Goal: Task Accomplishment & Management: Manage account settings

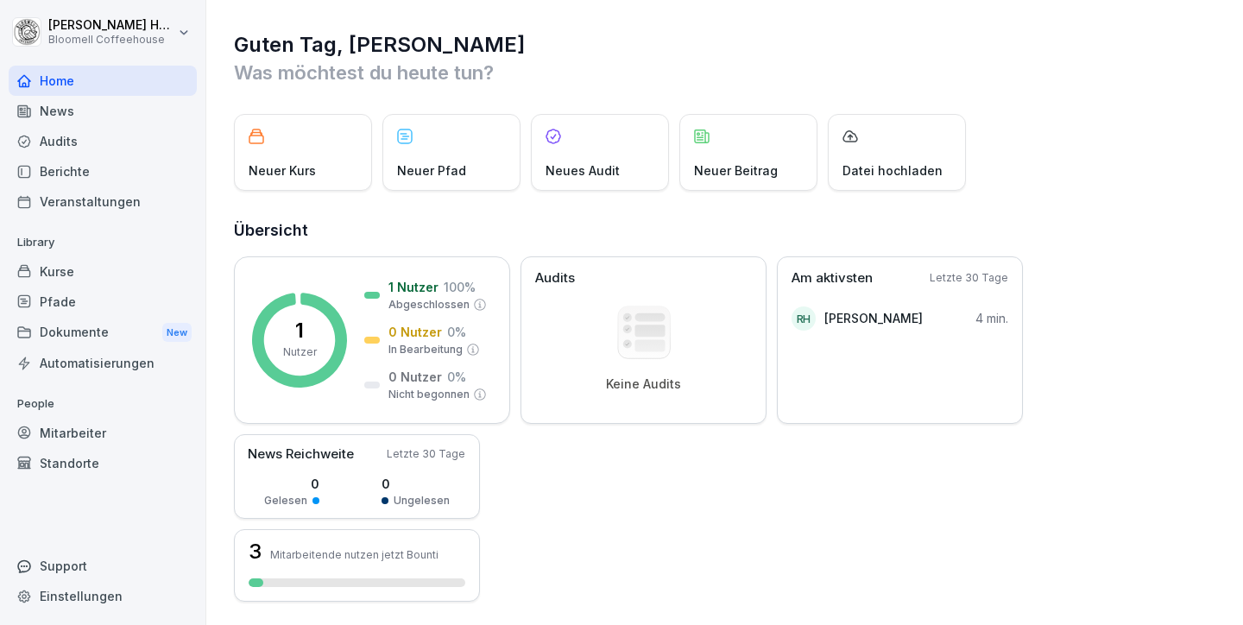
scroll to position [66, 0]
click at [48, 269] on div "Kurse" at bounding box center [103, 271] width 188 height 30
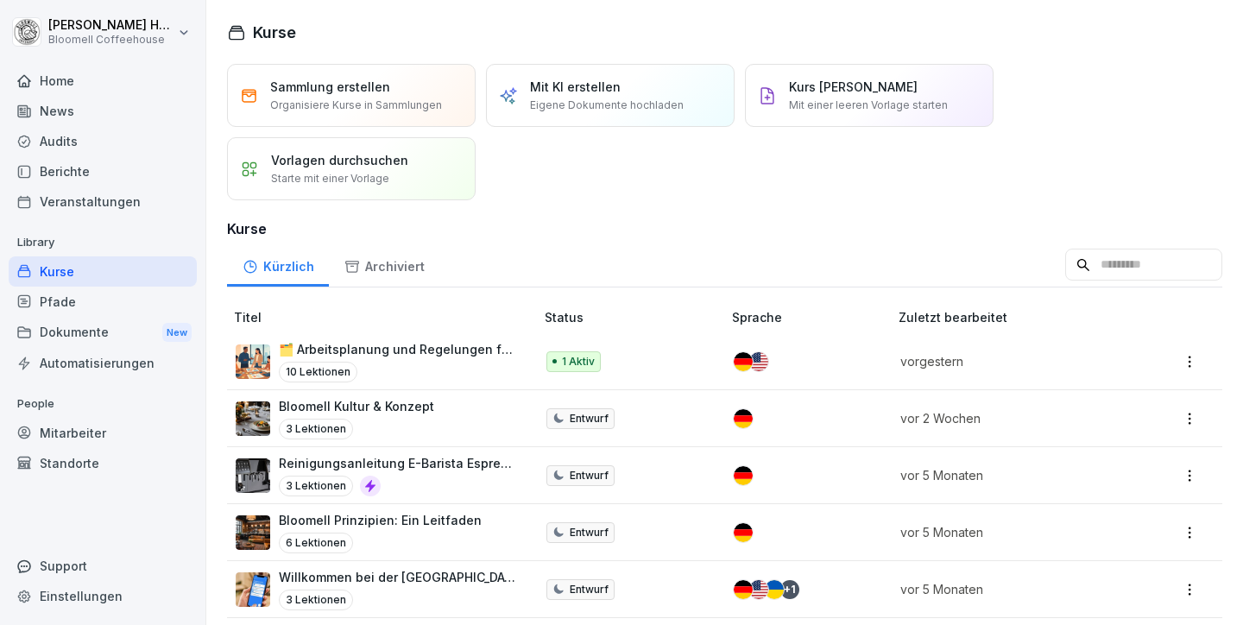
click at [376, 353] on p "🗂️ Arbeitsplanung und Regelungen für Mitarbeitende" at bounding box center [398, 349] width 238 height 18
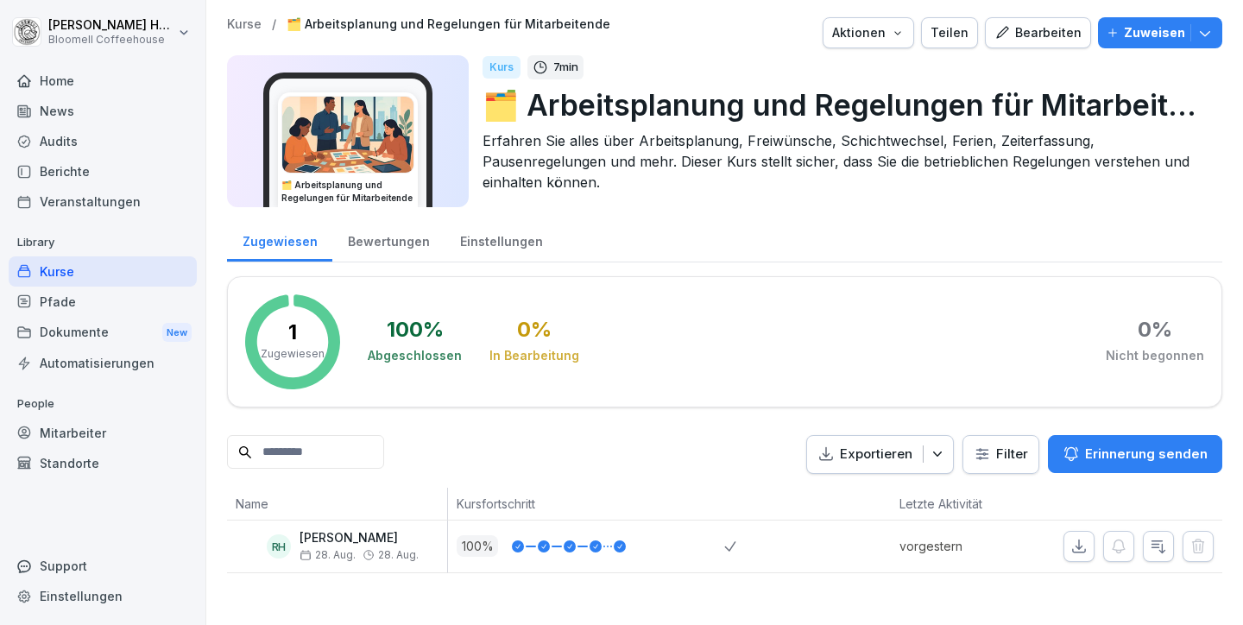
click at [1013, 32] on div "Bearbeiten" at bounding box center [1038, 32] width 87 height 19
